Goal: Task Accomplishment & Management: Use online tool/utility

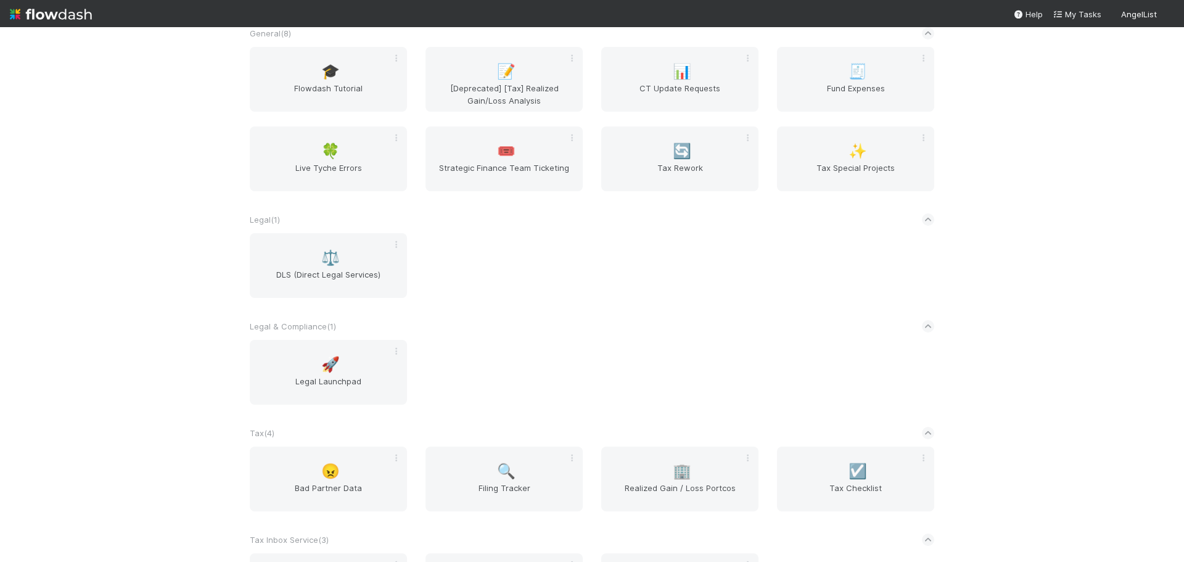
scroll to position [863, 0]
click at [681, 176] on span "Tax Rework" at bounding box center [679, 177] width 147 height 25
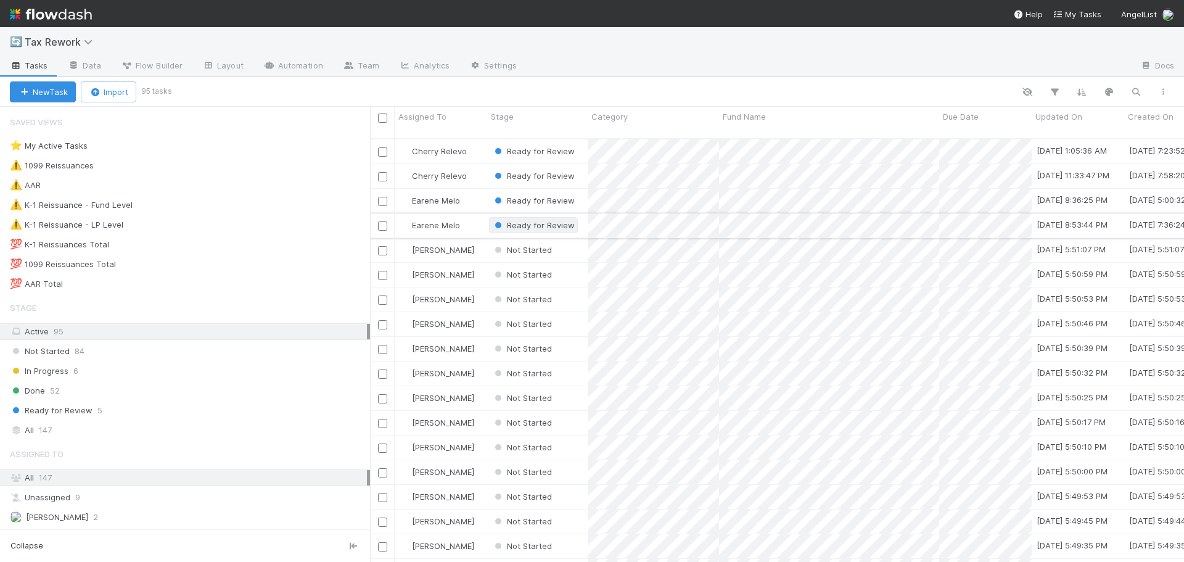
scroll to position [424, 805]
click at [57, 90] on button "New Task" at bounding box center [43, 91] width 66 height 21
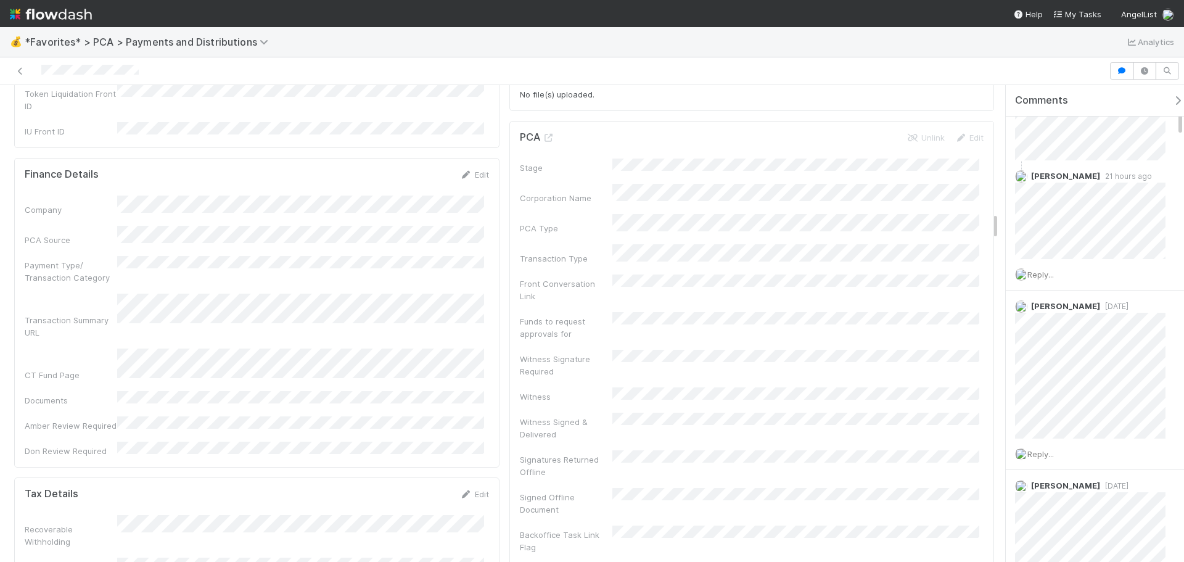
scroll to position [2096, 0]
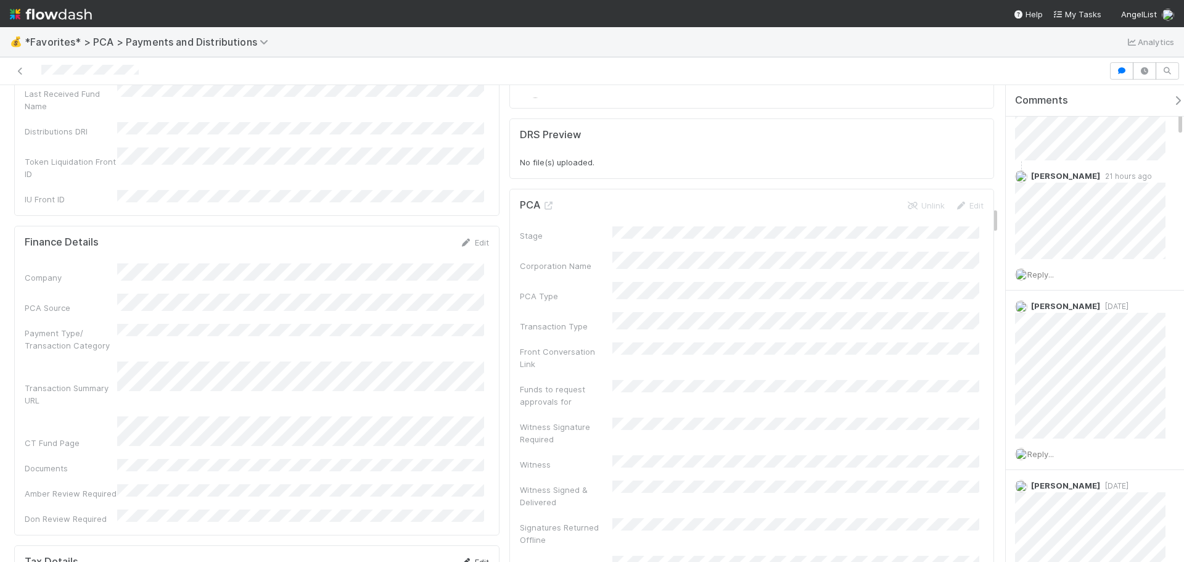
click at [465, 558] on icon at bounding box center [466, 562] width 12 height 8
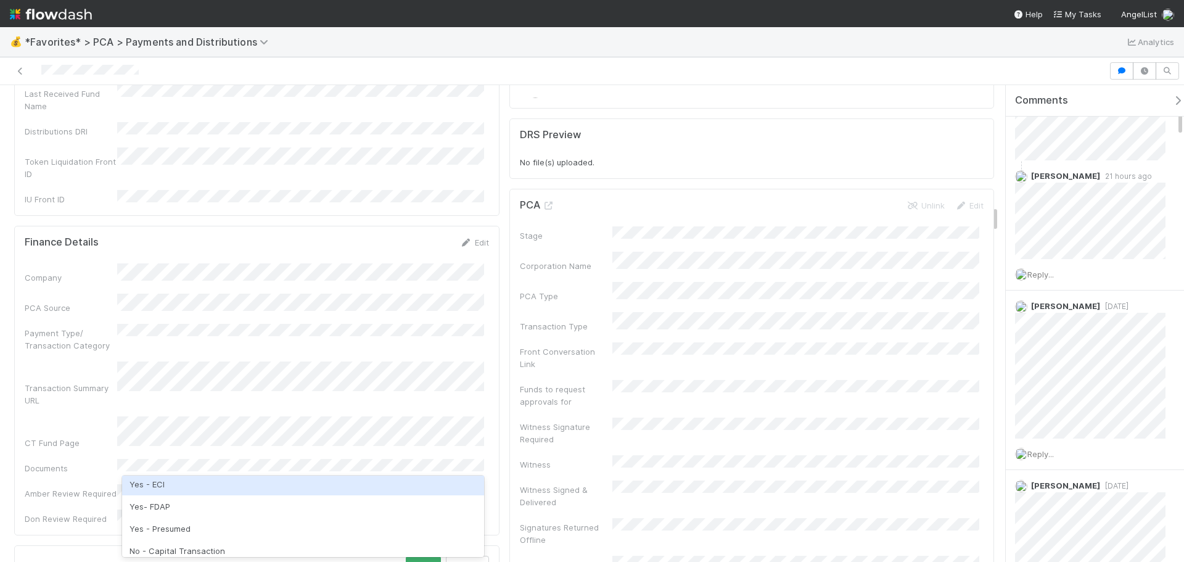
click at [271, 556] on div "Tax Details Save Cancel" at bounding box center [257, 566] width 464 height 21
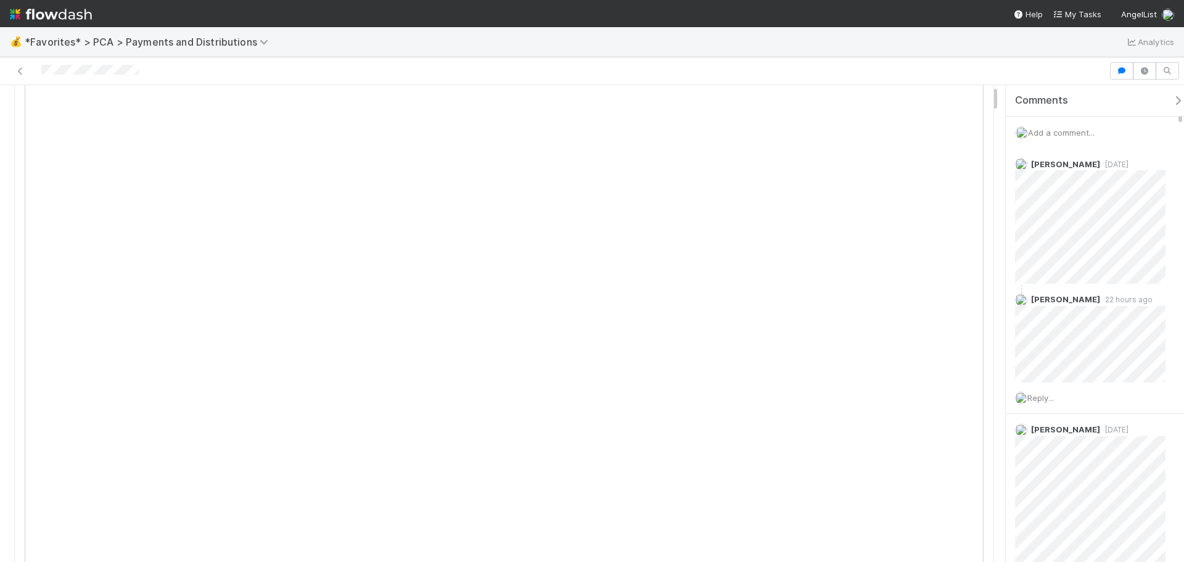
scroll to position [0, 0]
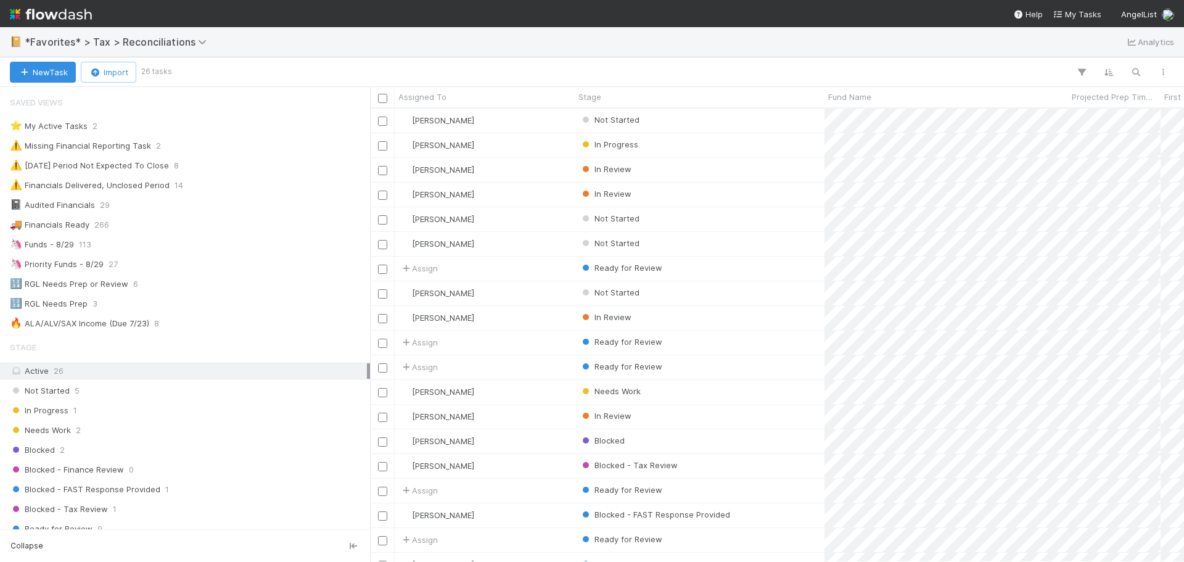
scroll to position [473, 0]
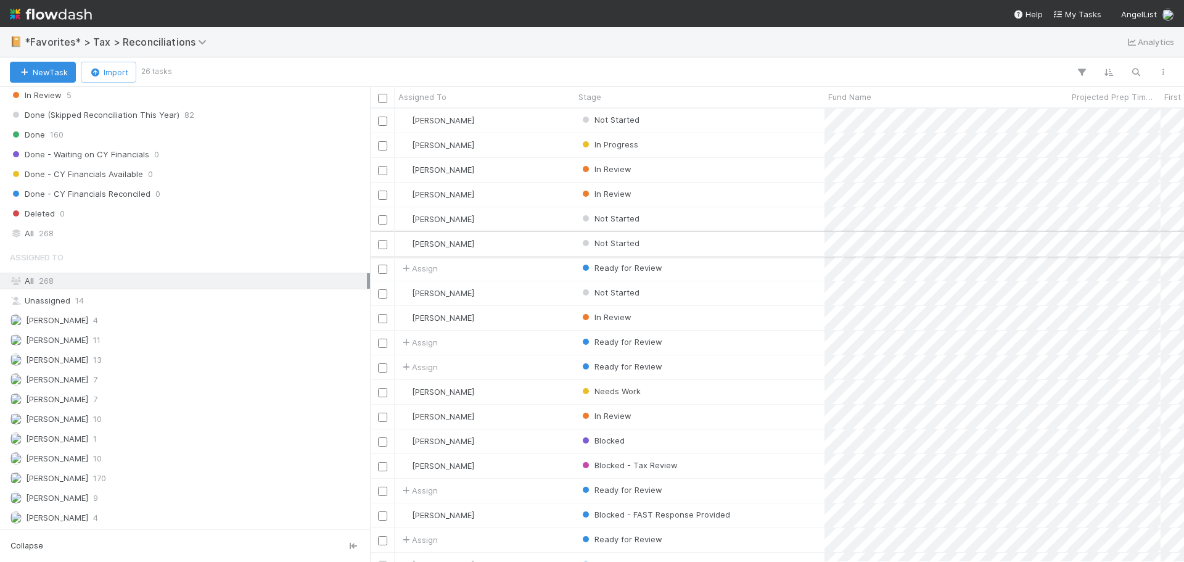
click at [688, 233] on div "Not Started" at bounding box center [700, 244] width 250 height 24
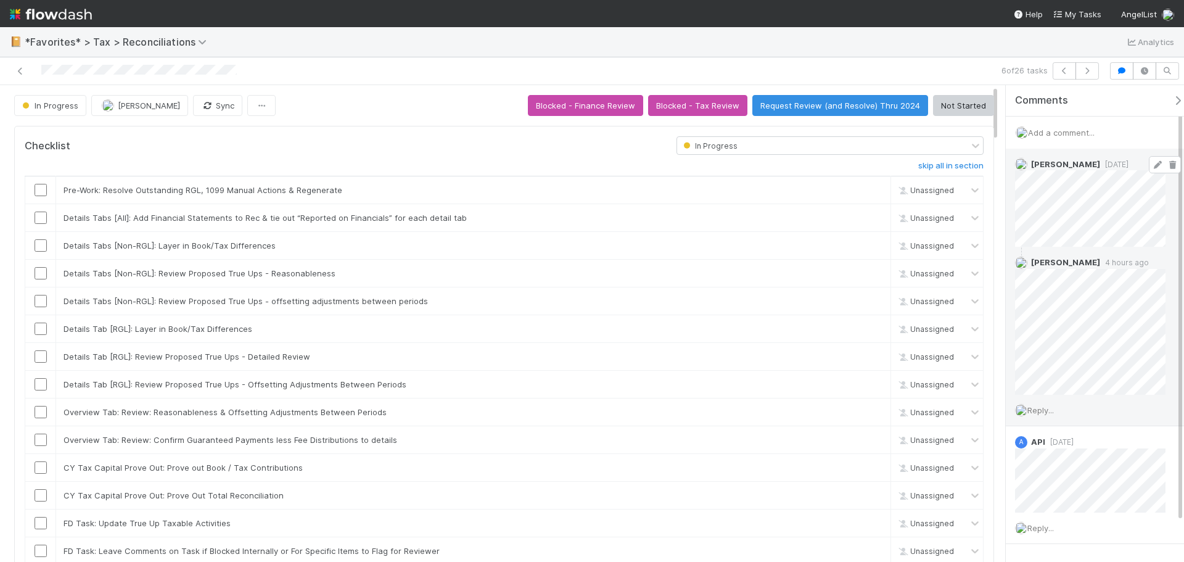
scroll to position [241, 450]
click at [1166, 166] on icon at bounding box center [1172, 165] width 12 height 8
